Goal: Transaction & Acquisition: Download file/media

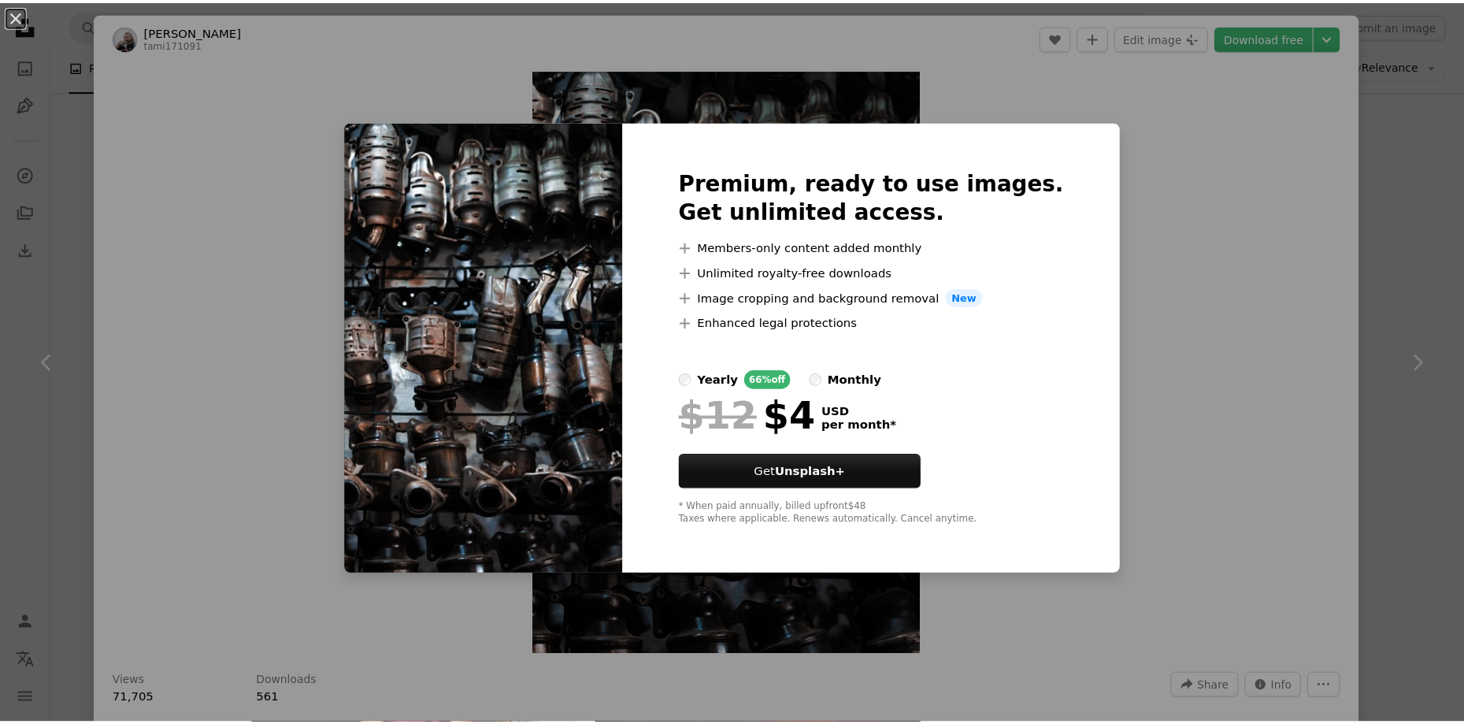
scroll to position [36533, 0]
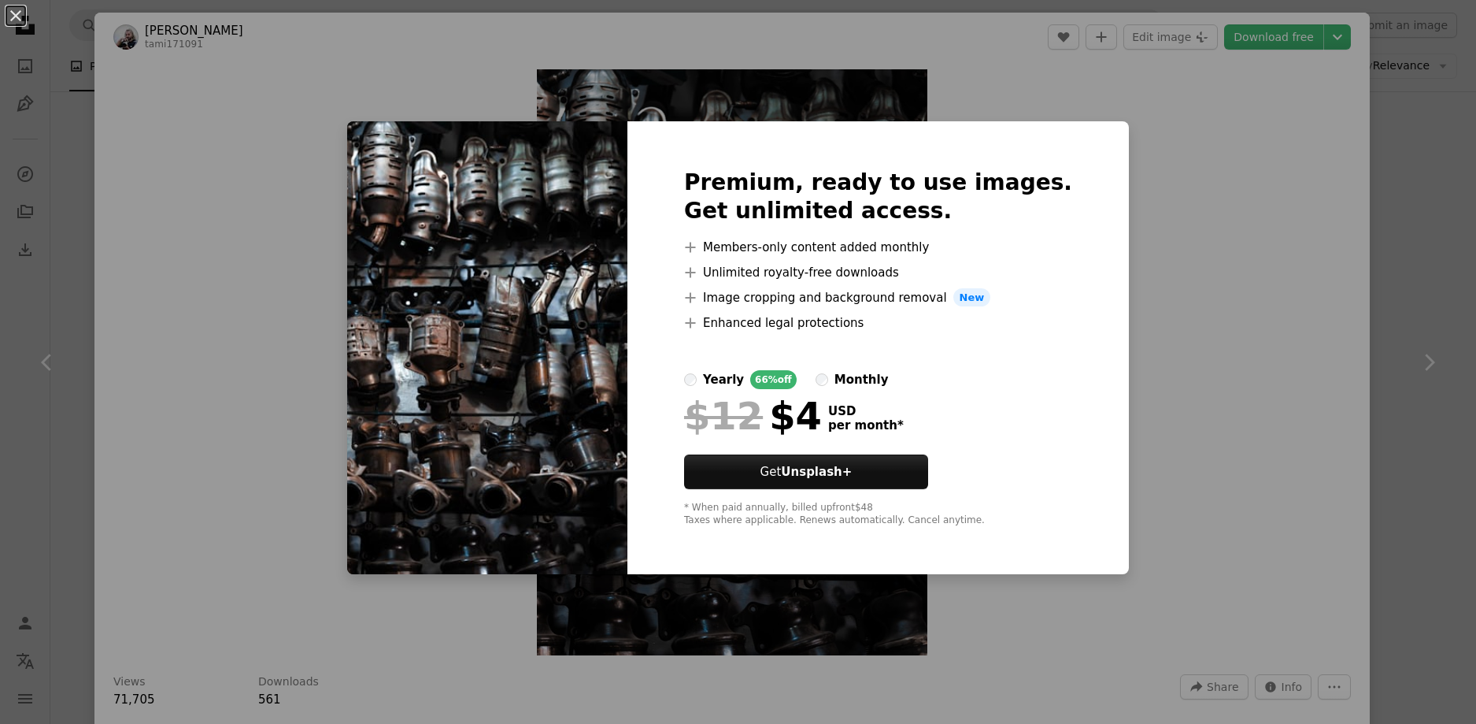
click at [1101, 125] on div "An X shape Premium, ready to use images. Get unlimited access. A plus sign Memb…" at bounding box center [738, 362] width 1476 height 724
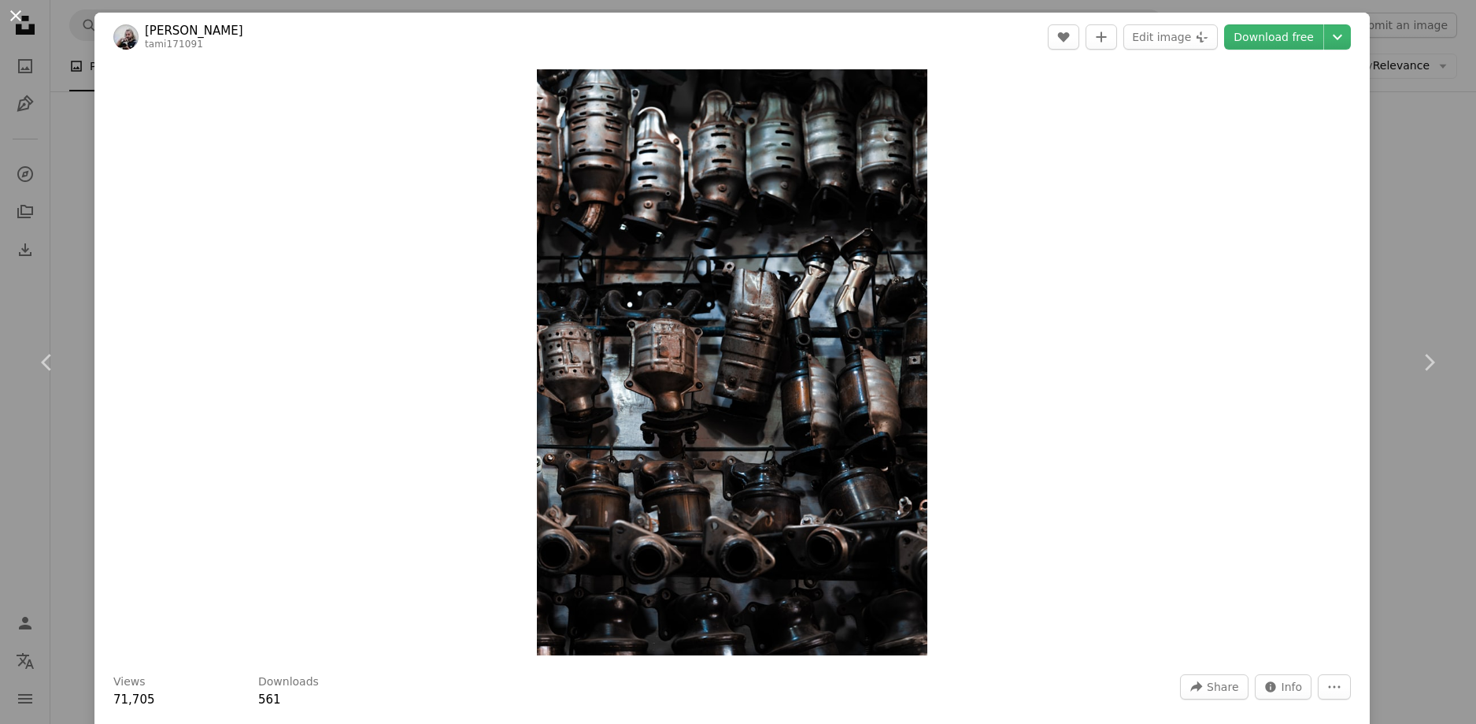
click at [20, 20] on button "An X shape" at bounding box center [15, 15] width 19 height 19
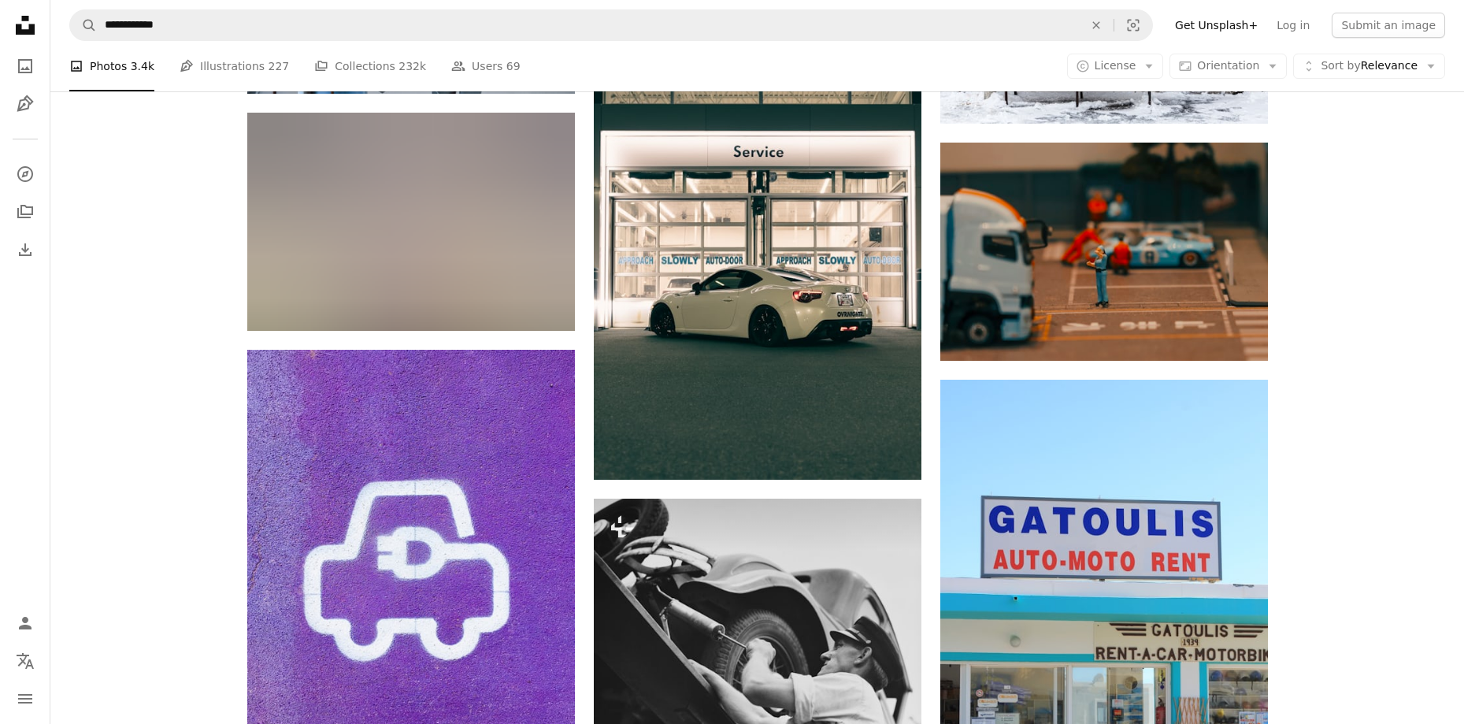
scroll to position [54013, 0]
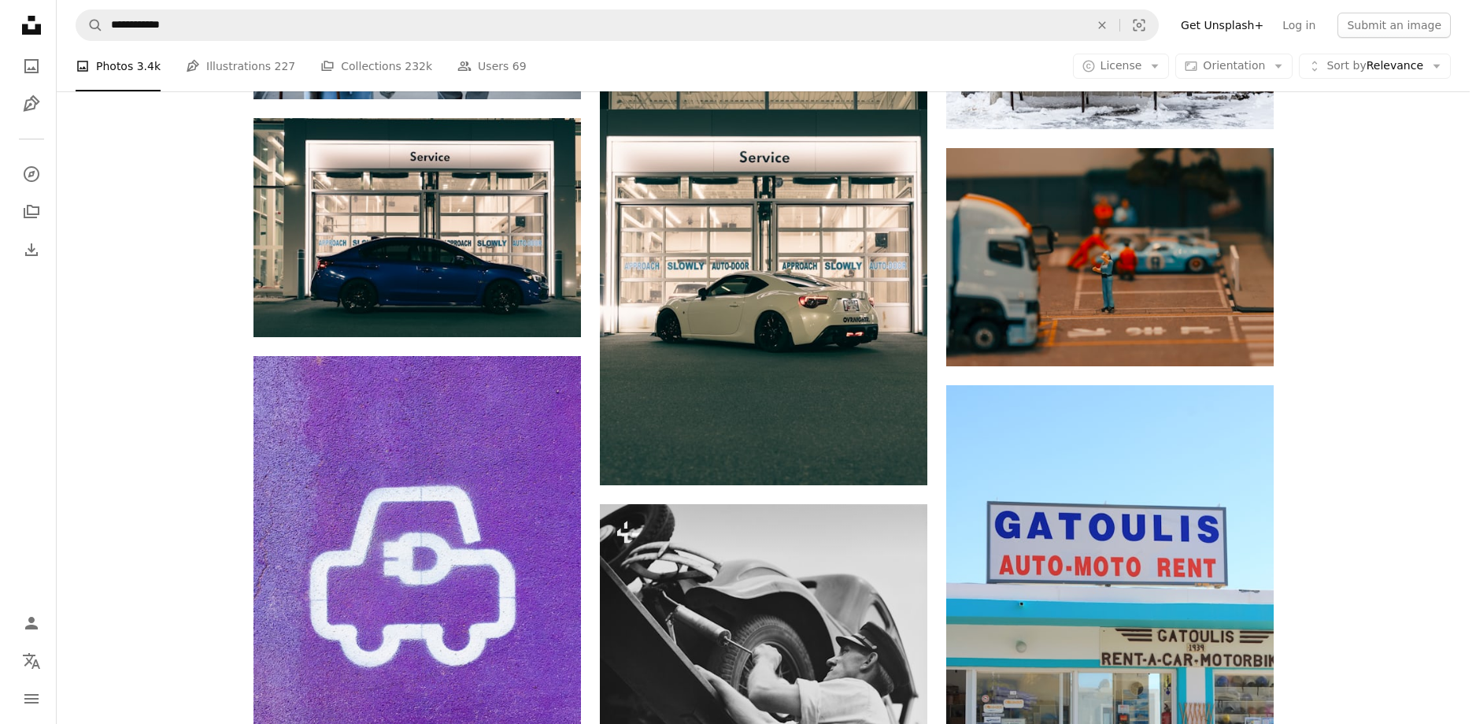
scroll to position [53776, 0]
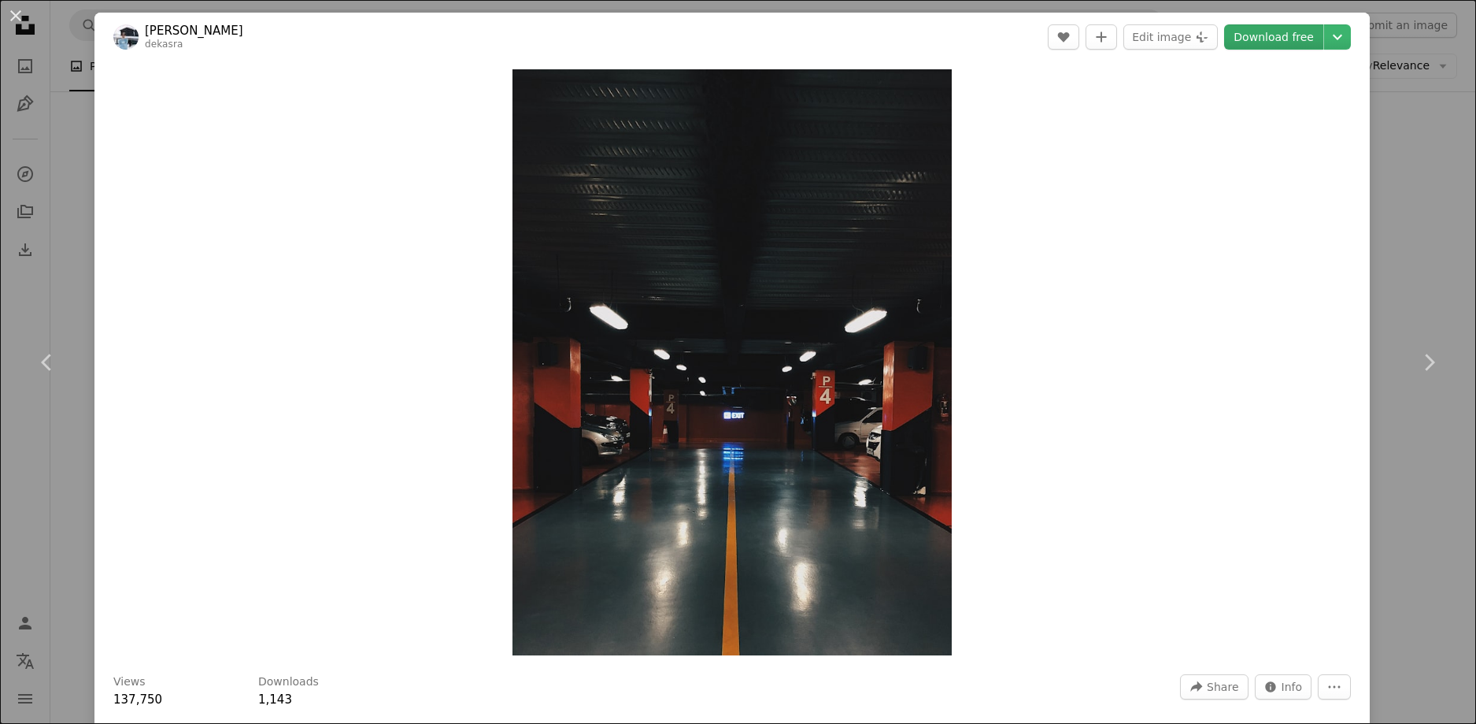
click at [1257, 35] on link "Download free" at bounding box center [1273, 36] width 99 height 25
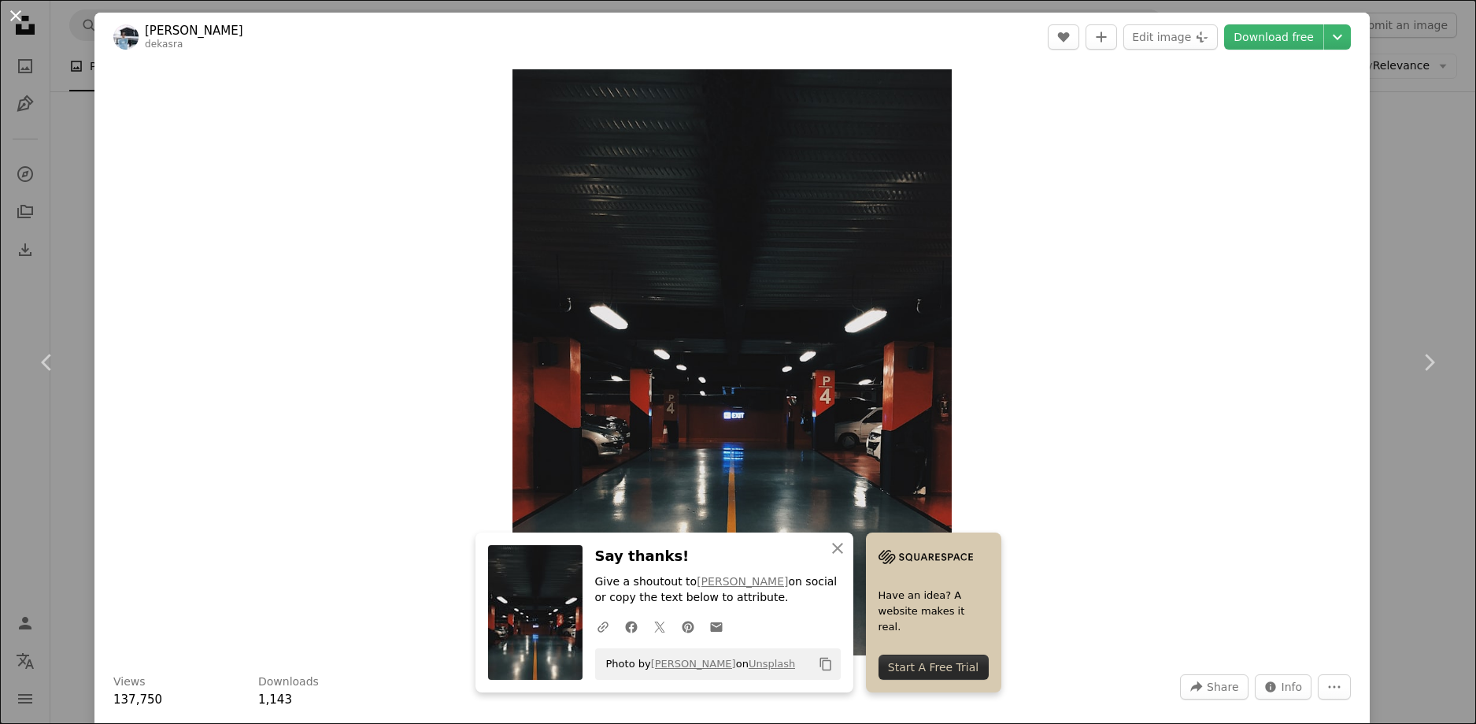
click at [13, 23] on button "An X shape" at bounding box center [15, 15] width 19 height 19
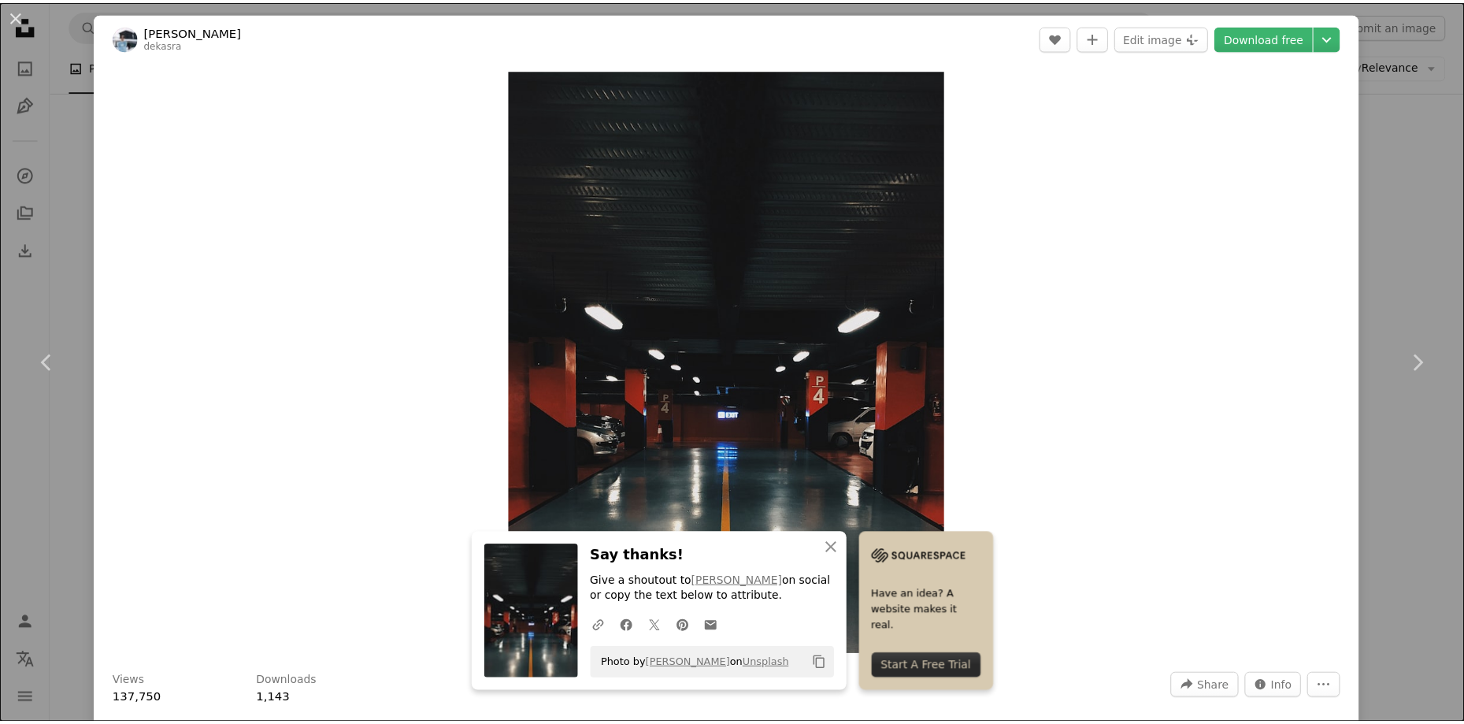
scroll to position [54013, 0]
